Goal: Check status: Check status

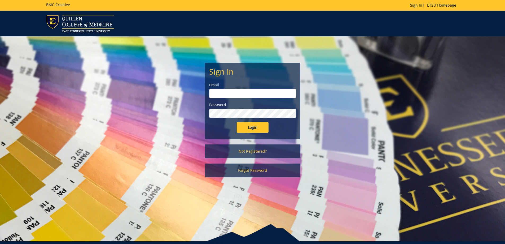
type input "[EMAIL_ADDRESS][DOMAIN_NAME]"
click at [251, 128] on input "Login" at bounding box center [253, 127] width 32 height 11
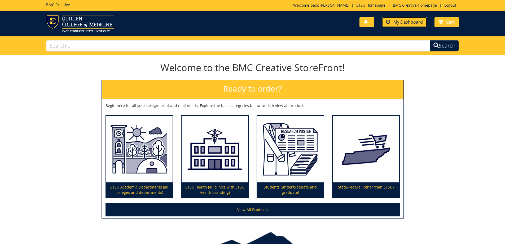
click at [402, 21] on span "My Dashboard" at bounding box center [408, 22] width 29 height 6
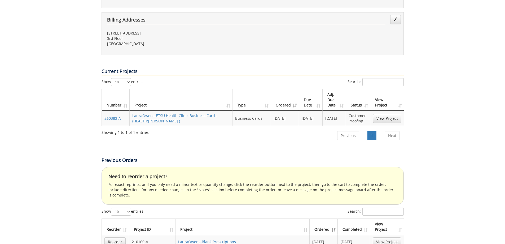
scroll to position [239, 0]
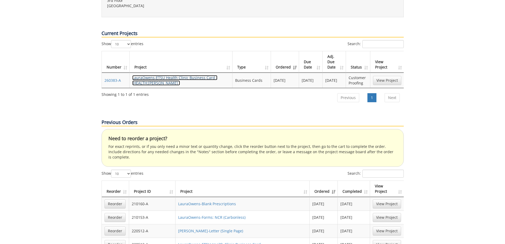
click at [153, 75] on link "LauraOwens-ETSU Health Clinic Business Card - (HEALTH:Ramos BC )" at bounding box center [174, 80] width 85 height 10
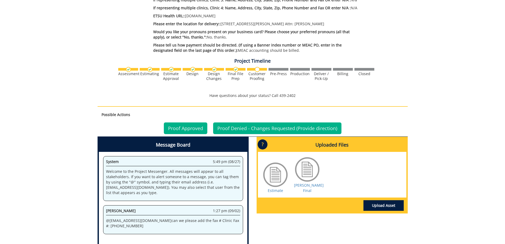
scroll to position [239, 0]
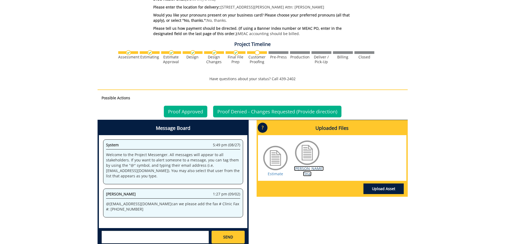
click at [311, 170] on link "[PERSON_NAME] Final" at bounding box center [309, 171] width 30 height 10
click at [308, 170] on link "[PERSON_NAME] Final" at bounding box center [309, 171] width 30 height 10
click at [184, 108] on link "Proof Approved" at bounding box center [185, 112] width 43 height 12
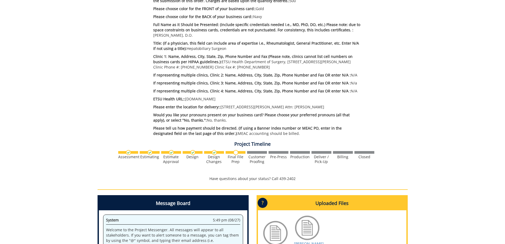
scroll to position [114, 0]
